Goal: Task Accomplishment & Management: Use online tool/utility

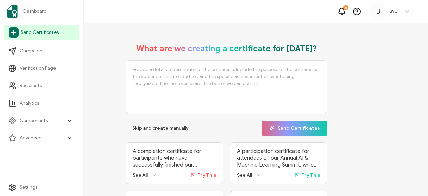
click at [33, 32] on span "Send Certificates" at bounding box center [40, 32] width 38 height 7
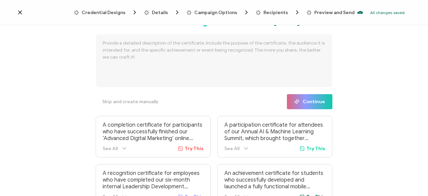
click at [18, 11] on icon at bounding box center [20, 12] width 7 height 7
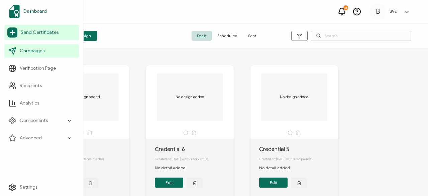
click at [16, 15] on img at bounding box center [14, 11] width 11 height 13
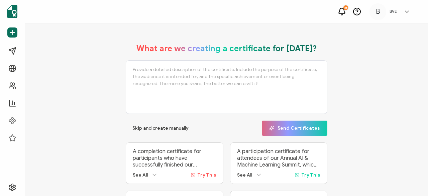
click at [184, 72] on textarea at bounding box center [227, 87] width 202 height 54
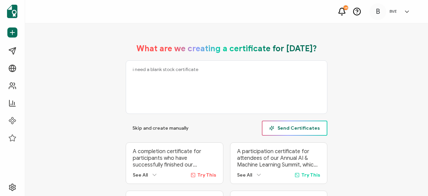
type textarea "i need a blank stock certificate"
click at [294, 129] on span "Send Certificates" at bounding box center [294, 127] width 51 height 5
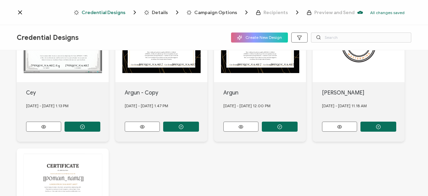
scroll to position [37, 0]
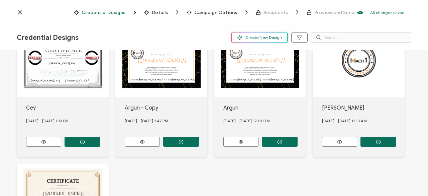
click at [273, 36] on span "Create New Design" at bounding box center [259, 37] width 45 height 5
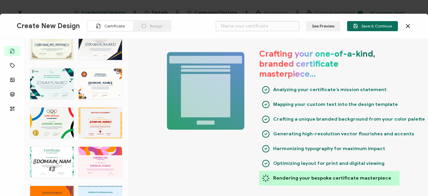
scroll to position [830, 0]
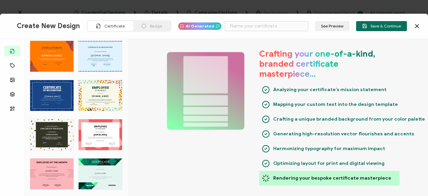
type input "Strouk"
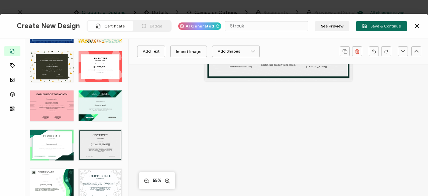
scroll to position [1088, 0]
